Goal: Transaction & Acquisition: Book appointment/travel/reservation

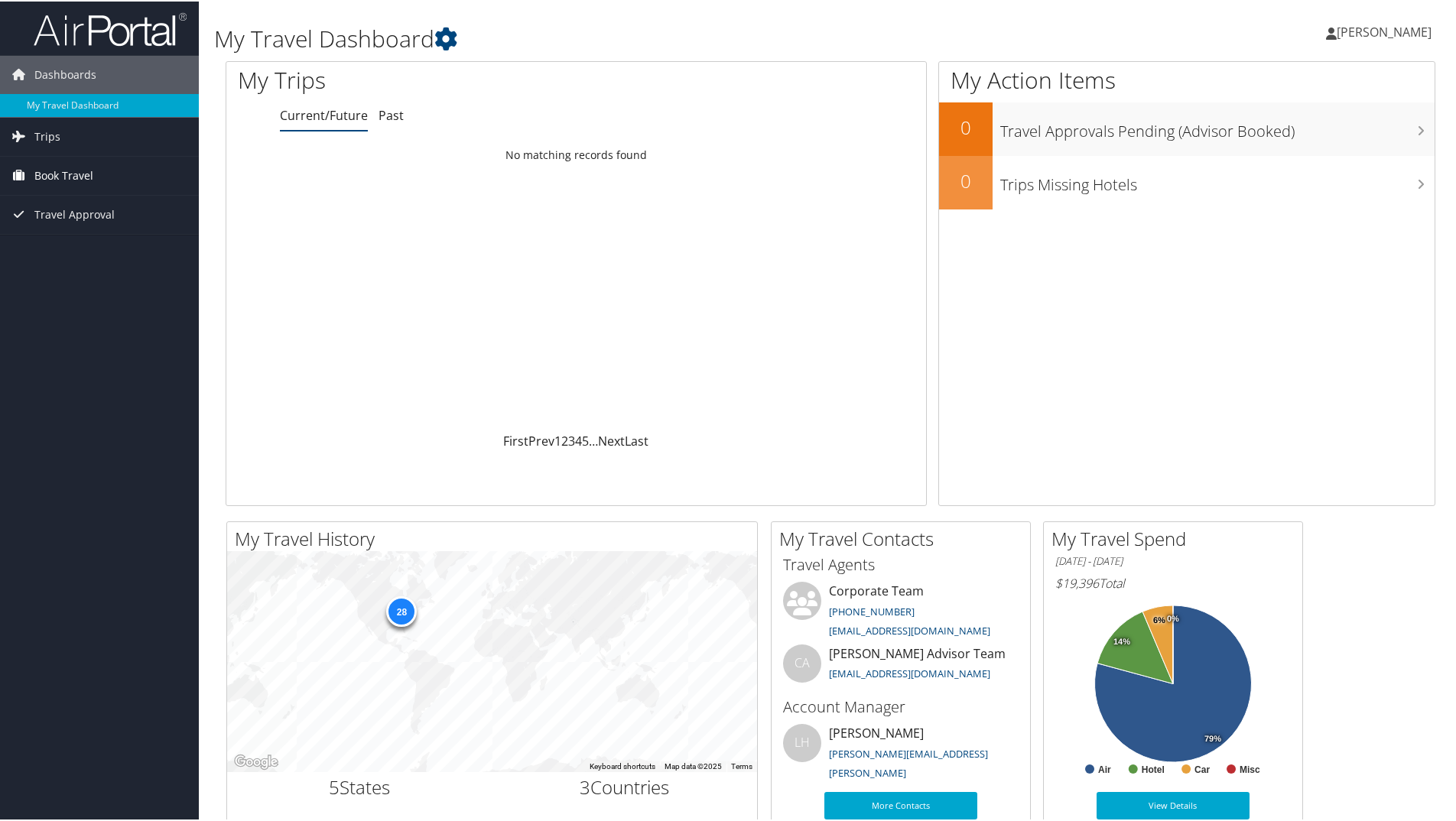
click at [56, 179] on span "Book Travel" at bounding box center [64, 174] width 59 height 38
click at [87, 249] on link "Book/Manage Online Trips" at bounding box center [100, 250] width 199 height 23
